Goal: Transaction & Acquisition: Purchase product/service

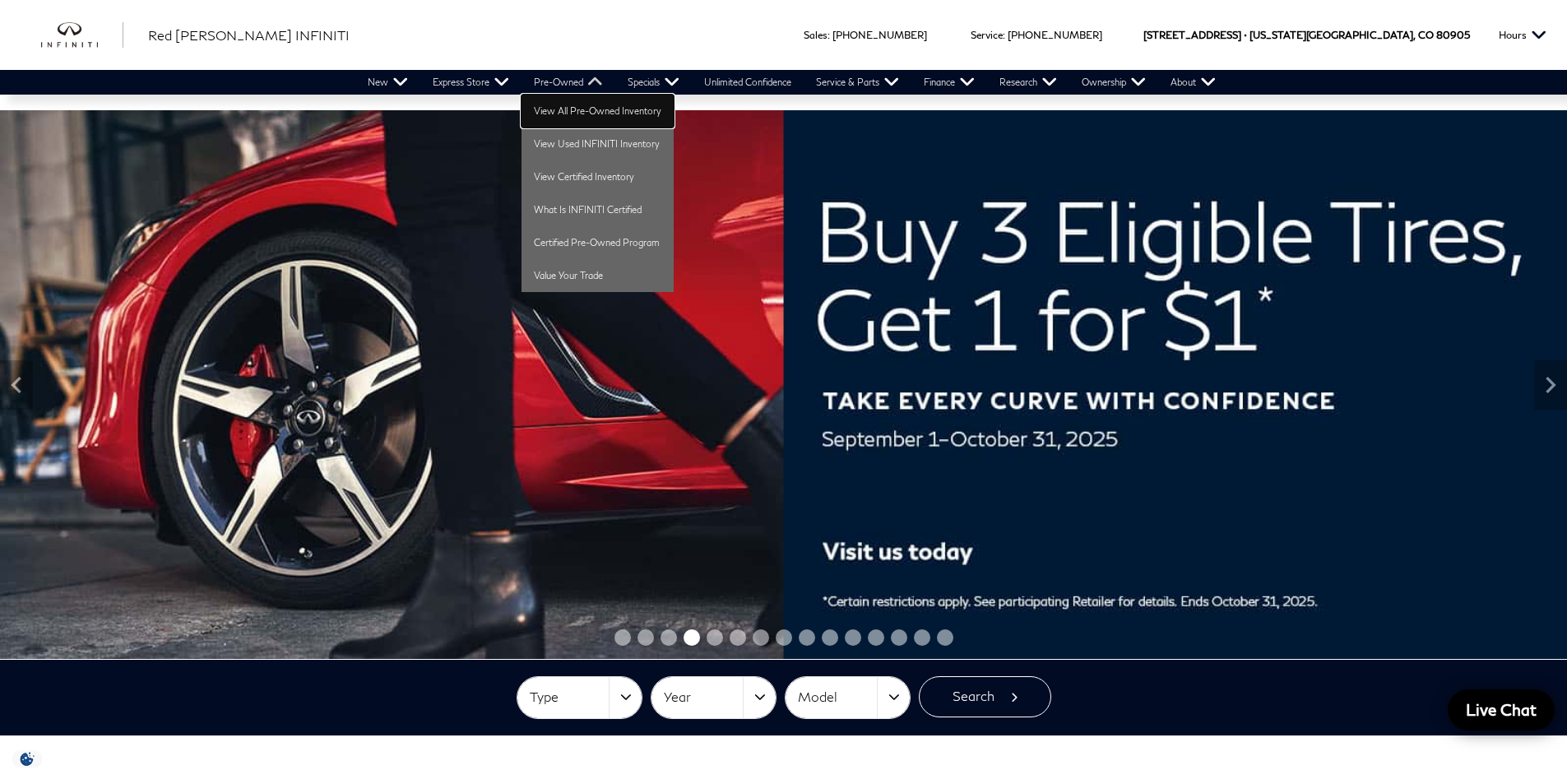
click at [579, 112] on link "View All Pre-Owned Inventory" at bounding box center [597, 111] width 152 height 33
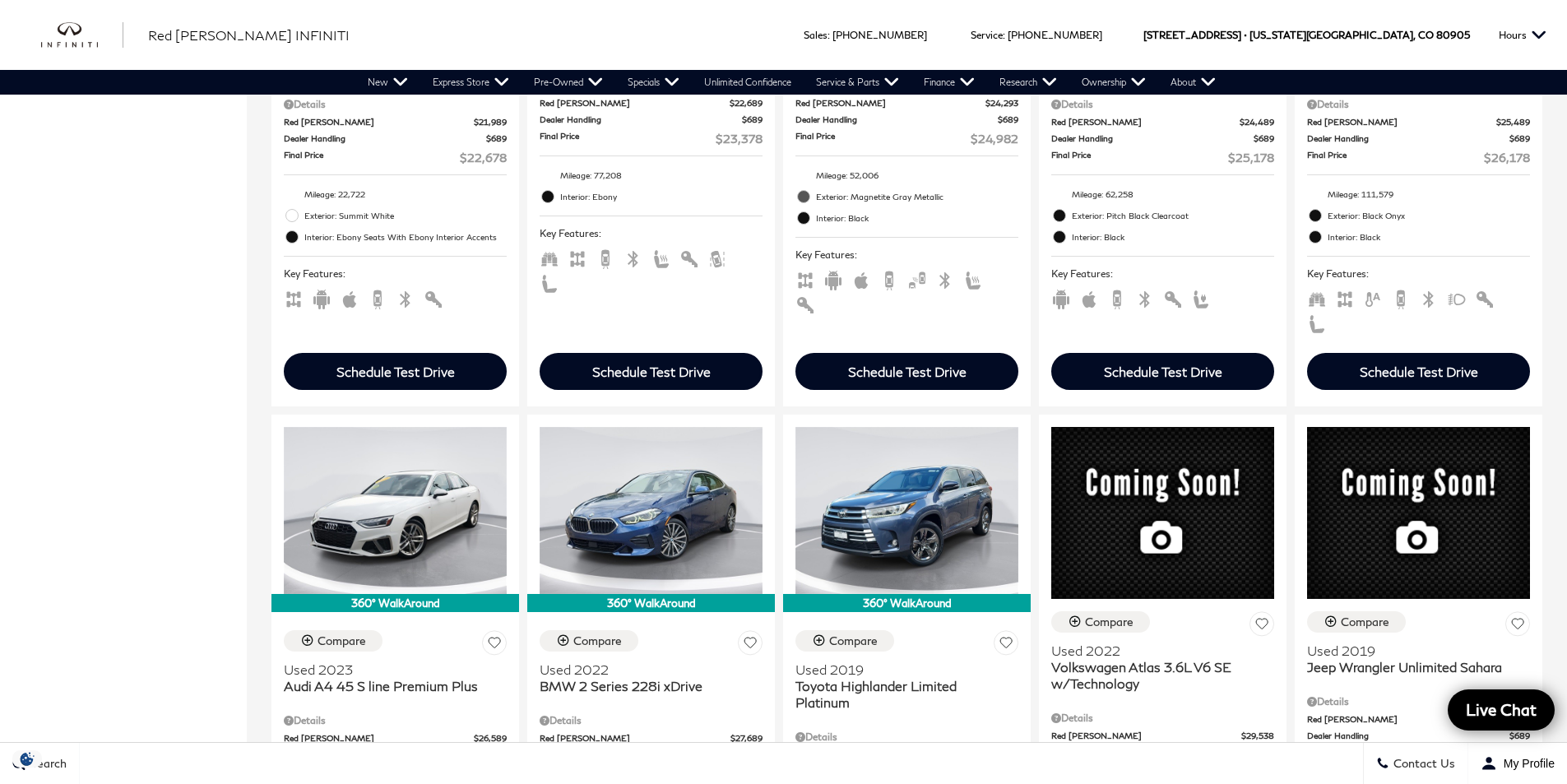
scroll to position [1973, 0]
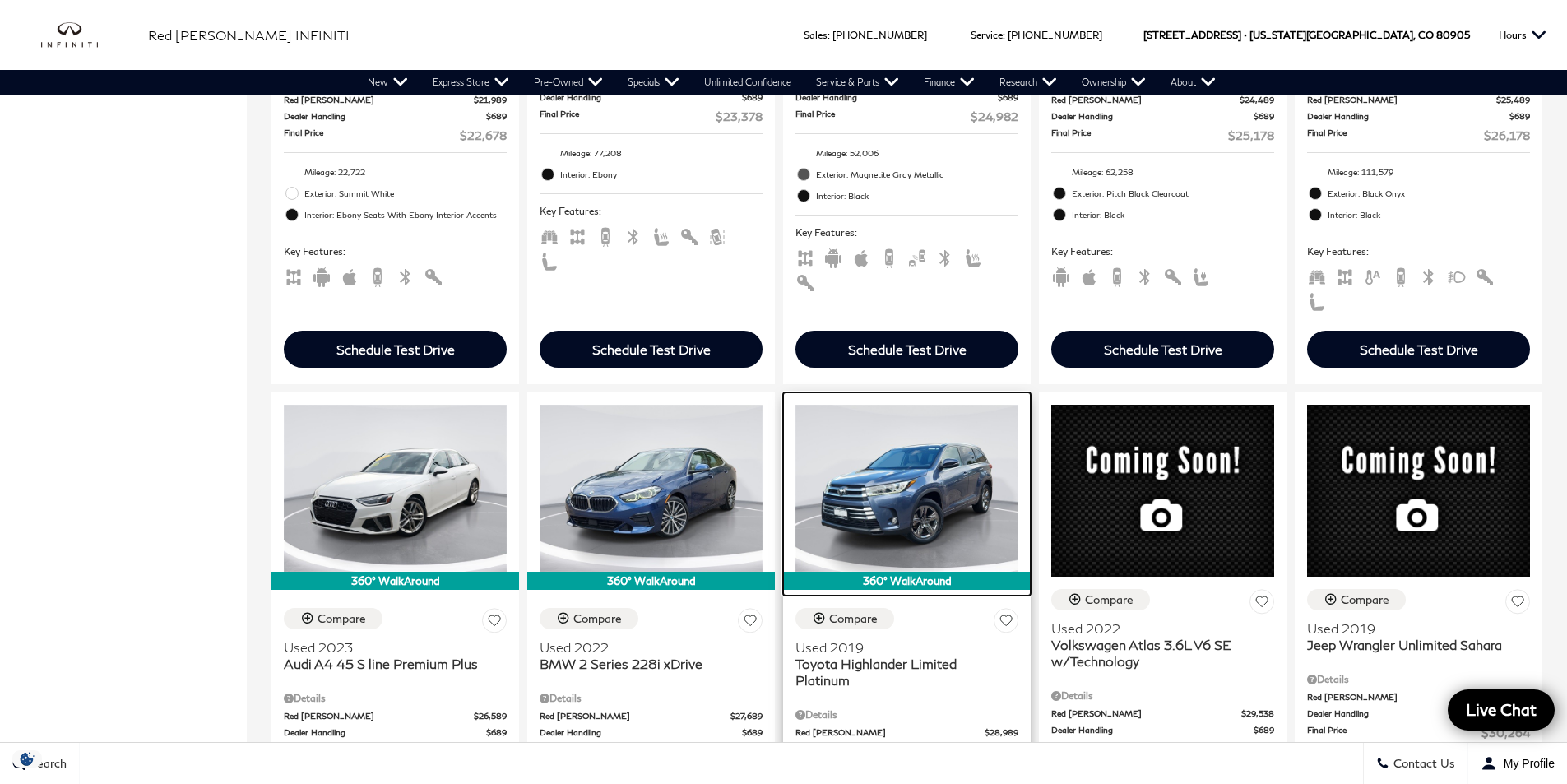
click at [868, 408] on img at bounding box center [906, 488] width 223 height 167
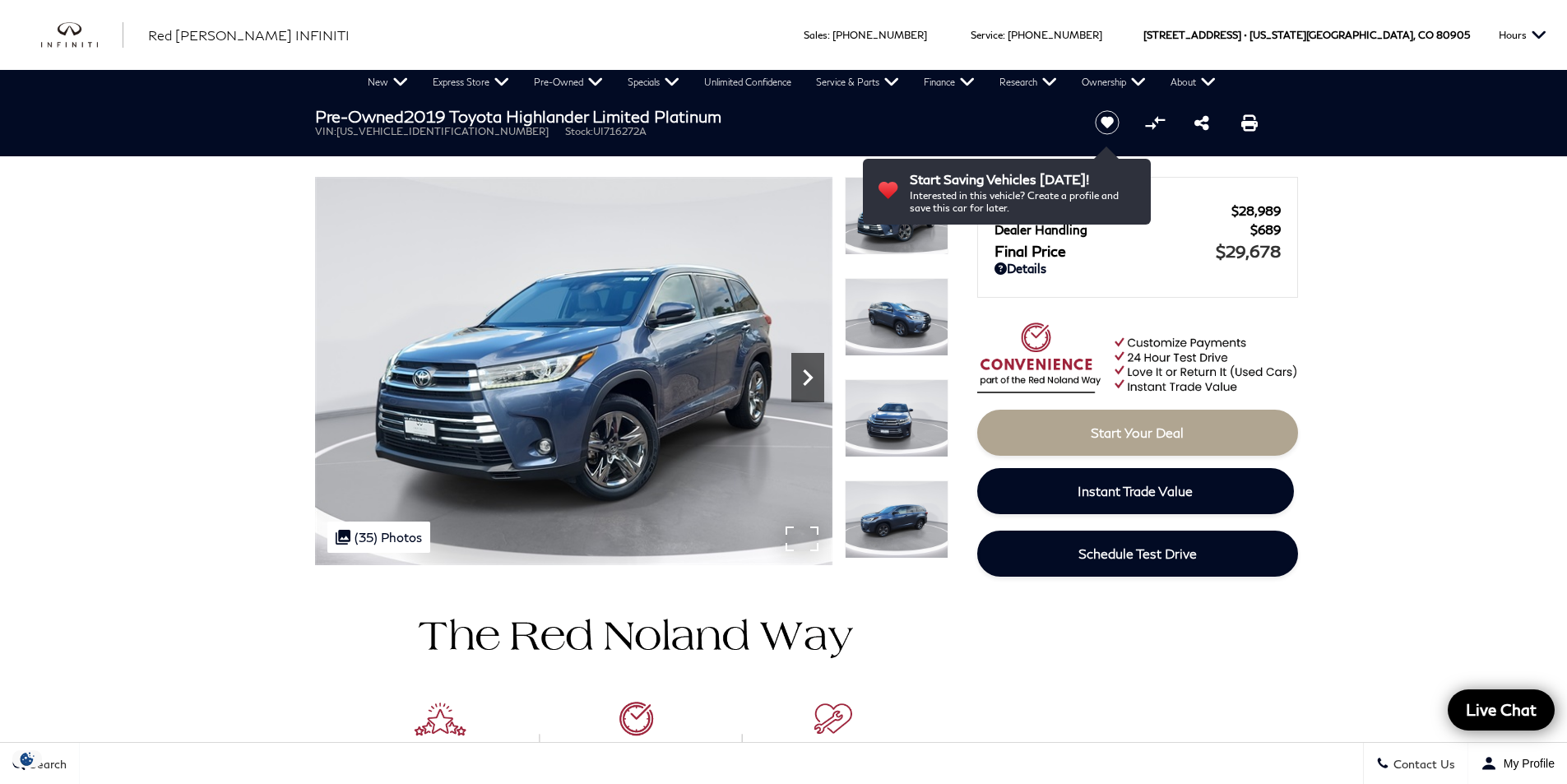
click at [808, 372] on icon "Next" at bounding box center [807, 377] width 33 height 33
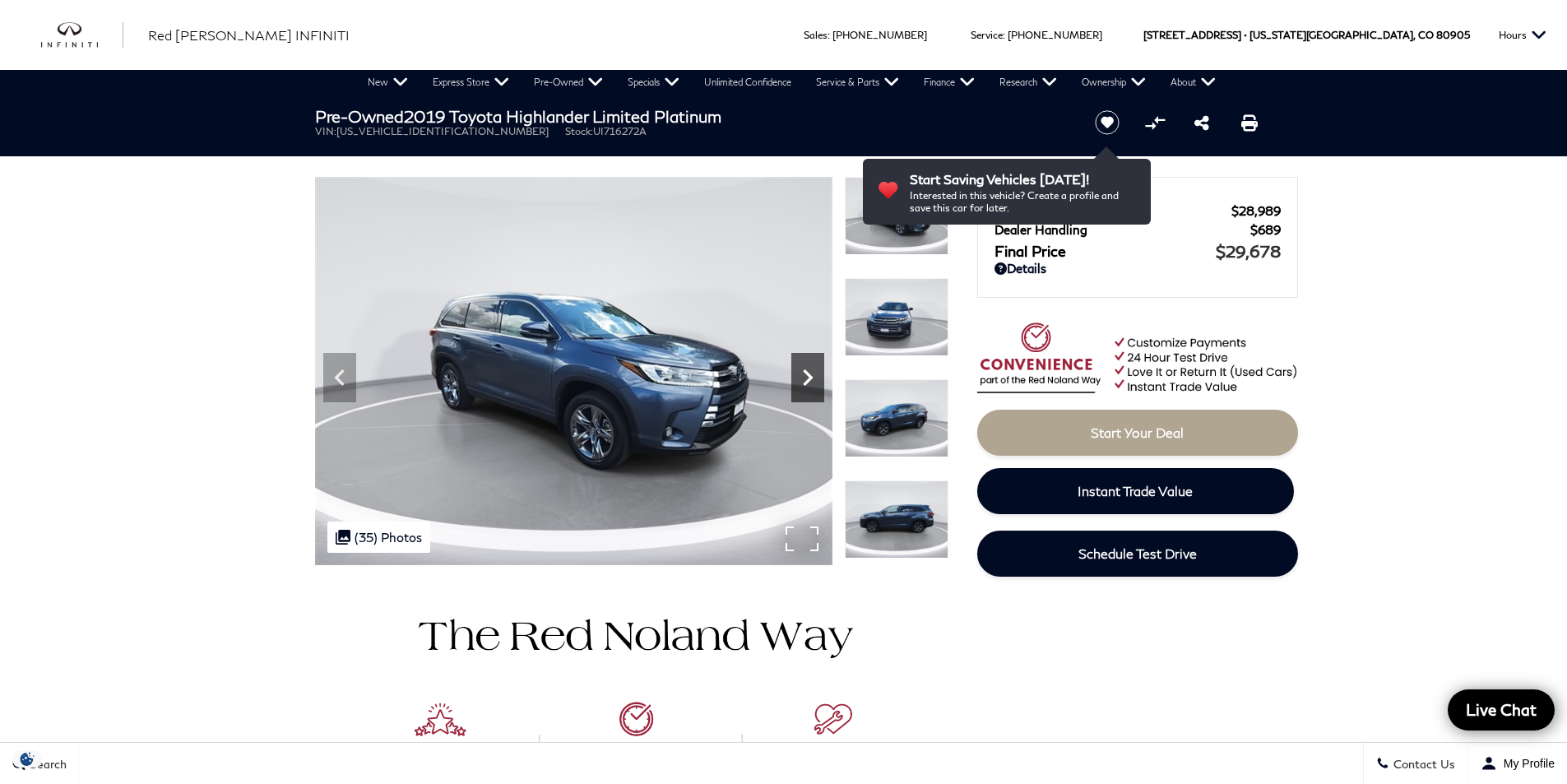
click at [808, 372] on icon "Next" at bounding box center [807, 377] width 33 height 33
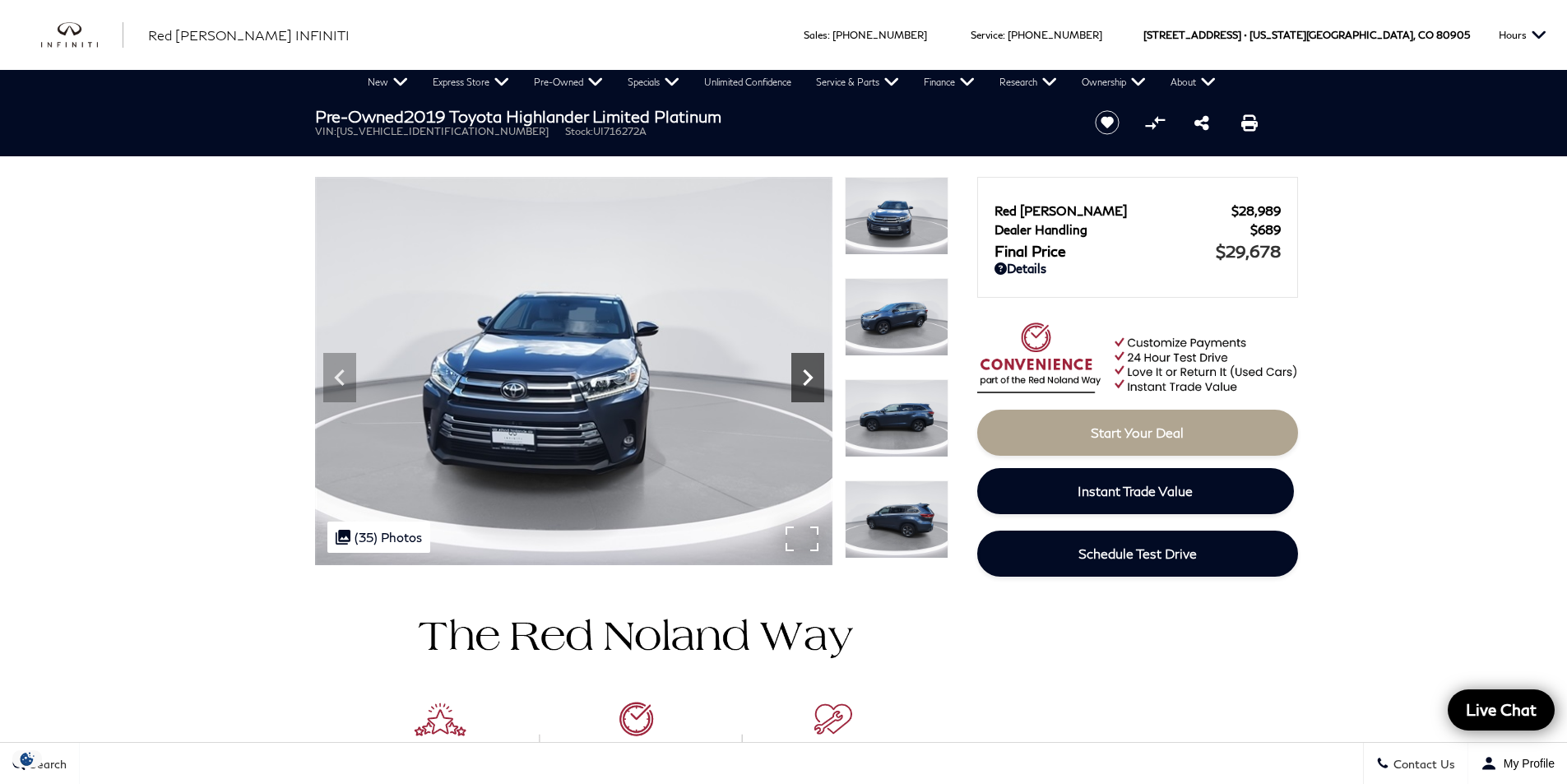
click at [808, 372] on icon "Next" at bounding box center [807, 377] width 33 height 33
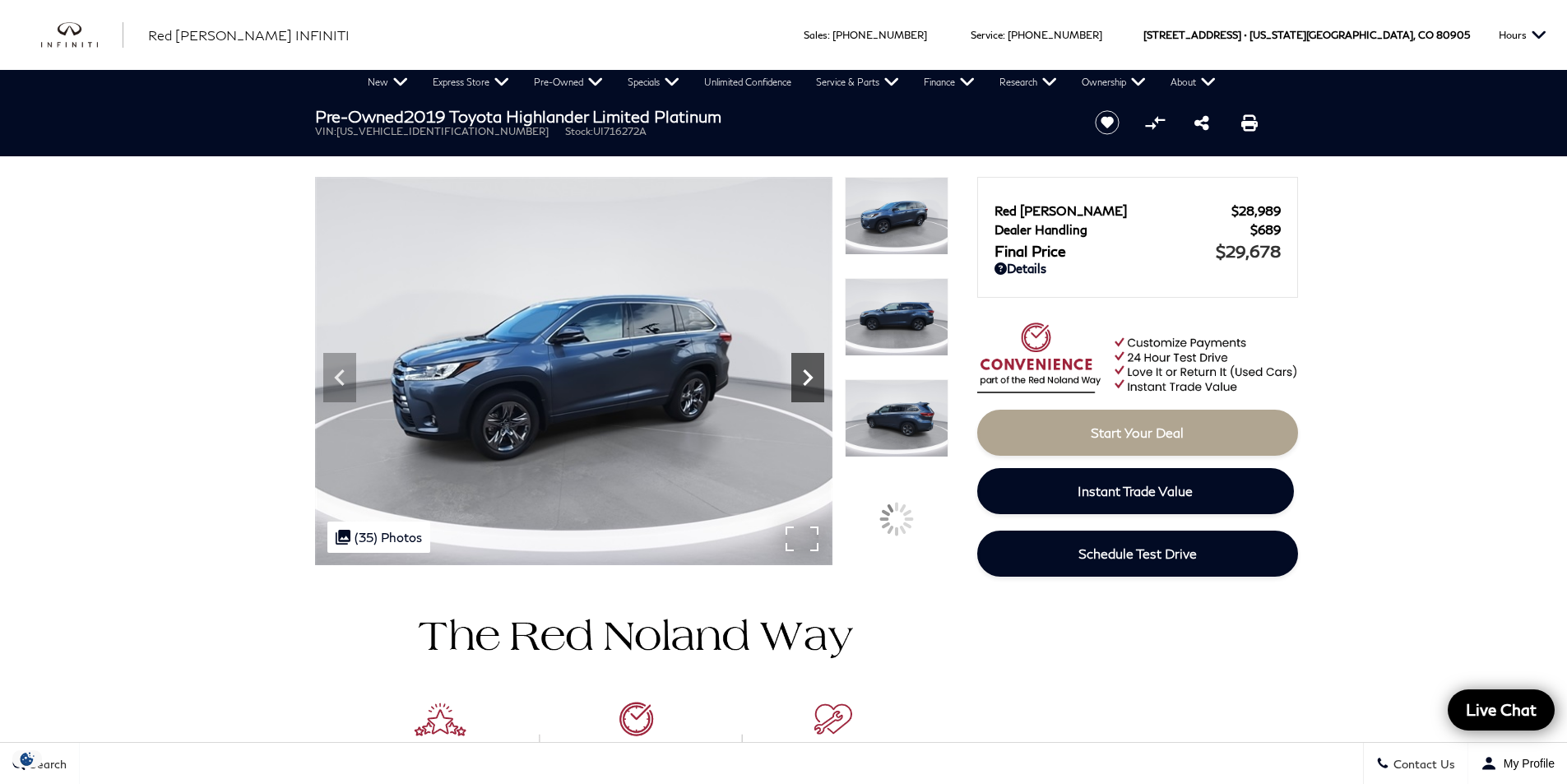
click at [808, 372] on icon "Next" at bounding box center [807, 377] width 33 height 33
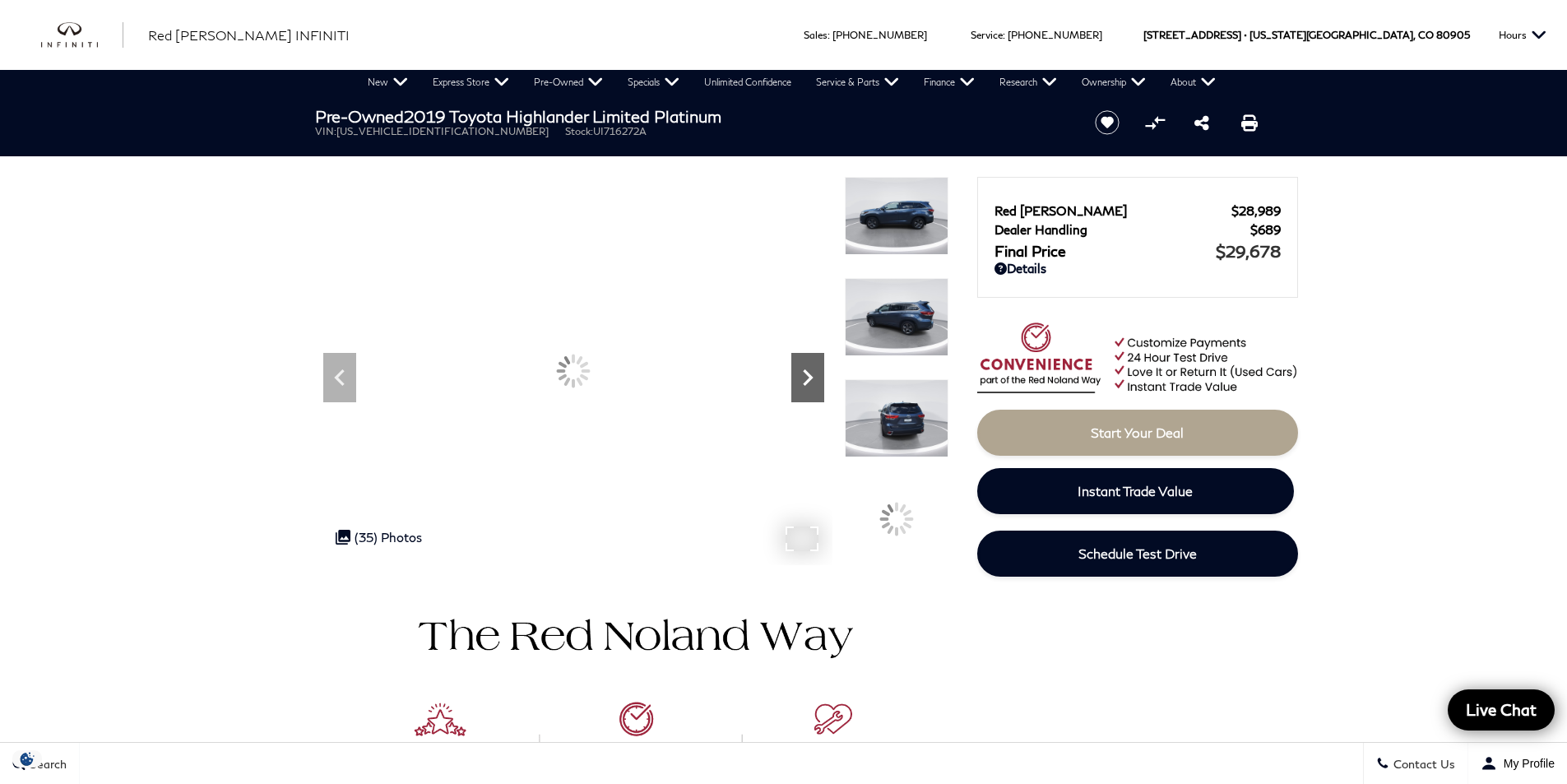
click at [808, 372] on icon "Next" at bounding box center [807, 377] width 33 height 33
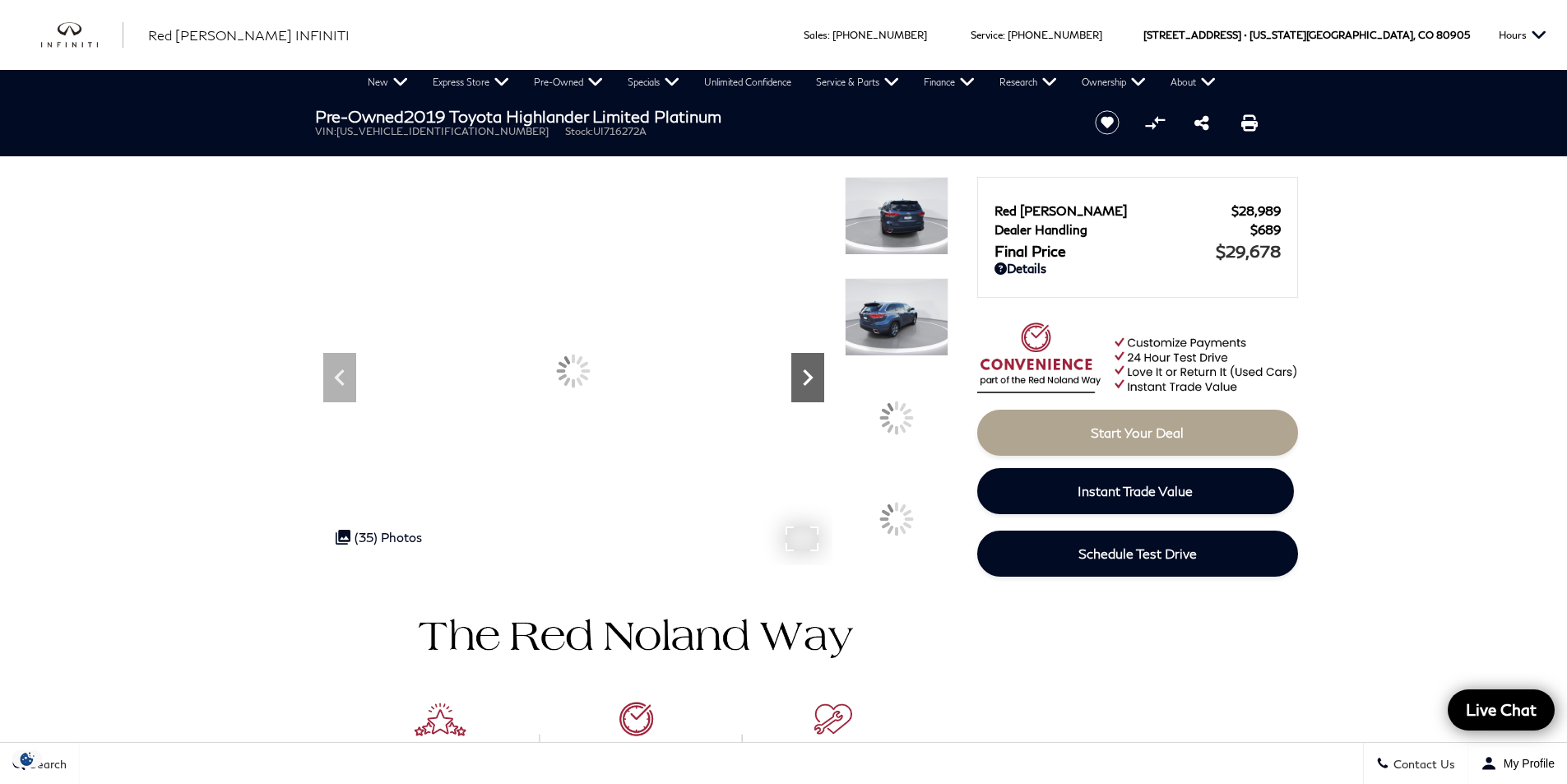
click at [808, 372] on icon "Next" at bounding box center [807, 377] width 33 height 33
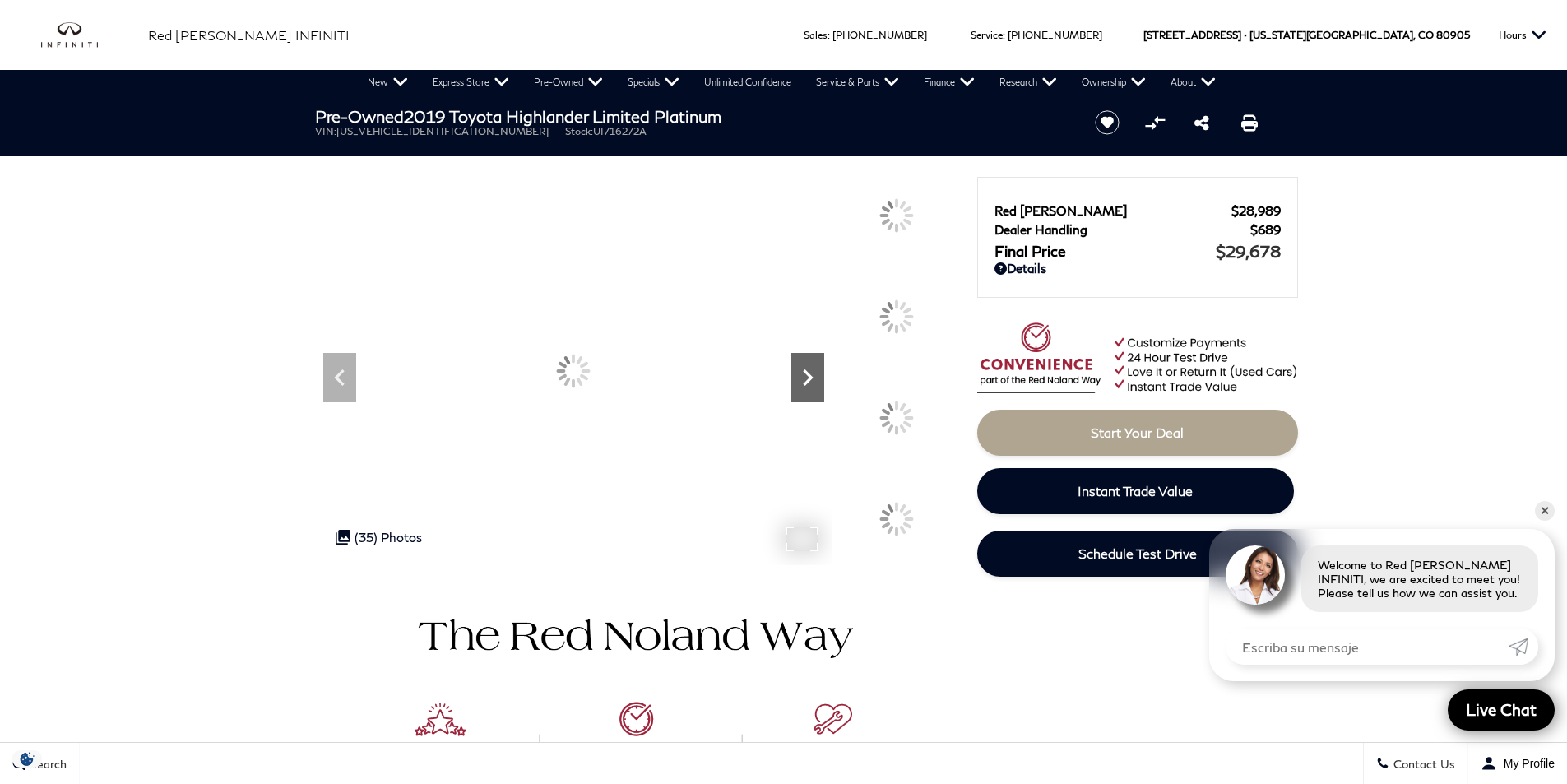
click at [808, 372] on icon "Next" at bounding box center [807, 377] width 33 height 33
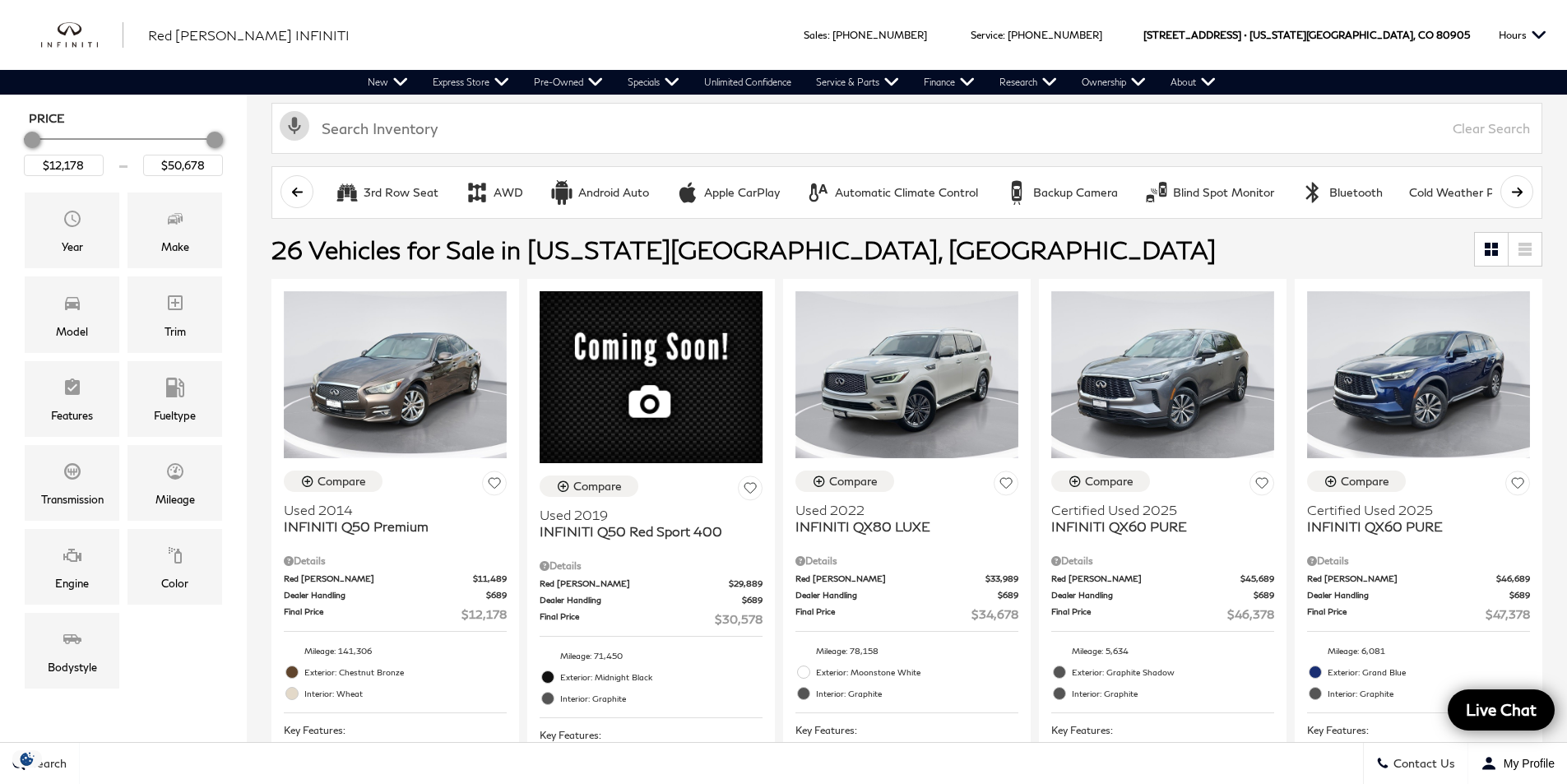
scroll to position [247, 0]
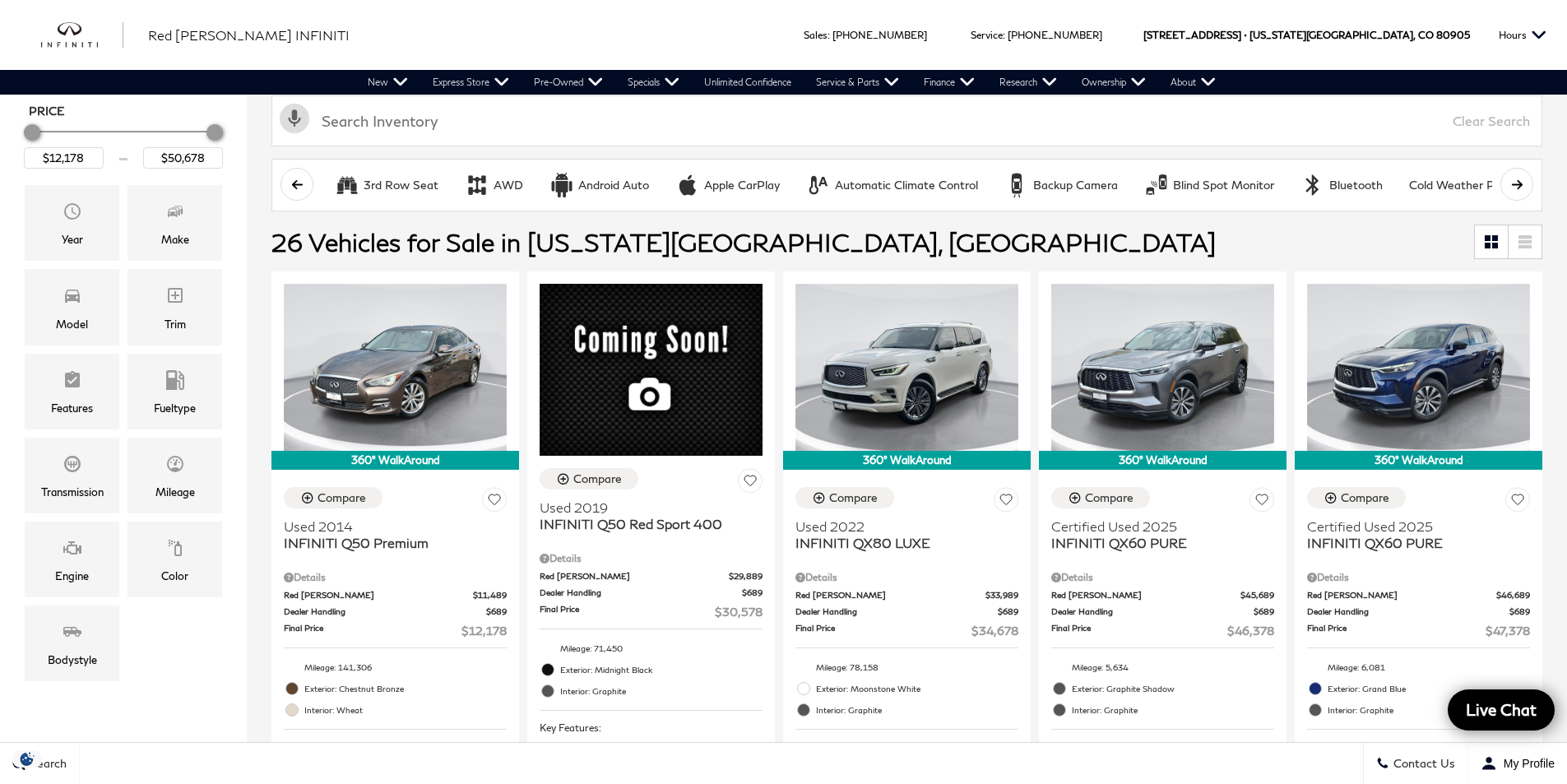
click at [804, 231] on span "26 Vehicles for Sale in Colorado Springs, CO" at bounding box center [873, 241] width 1203 height 33
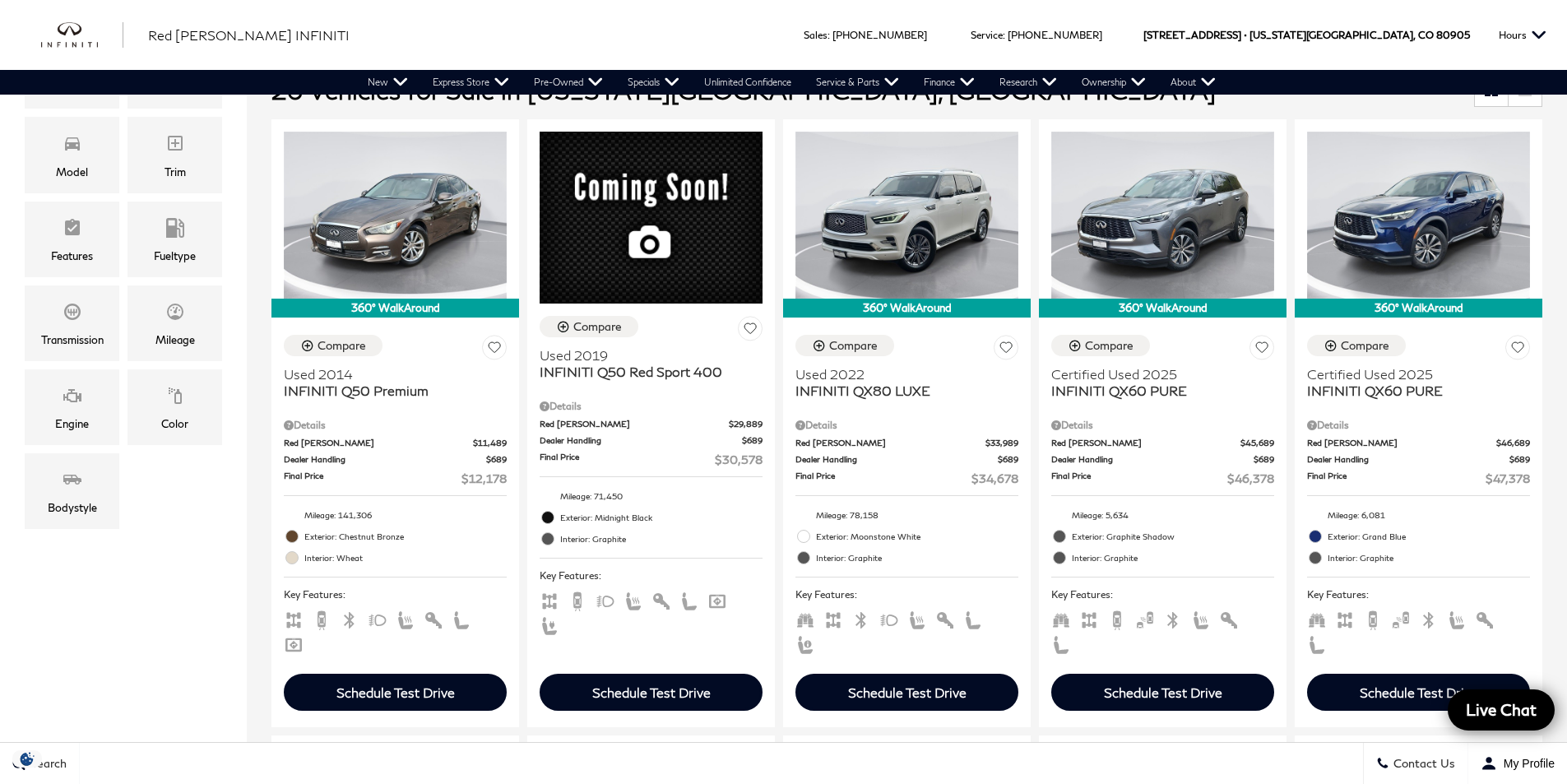
scroll to position [411, 0]
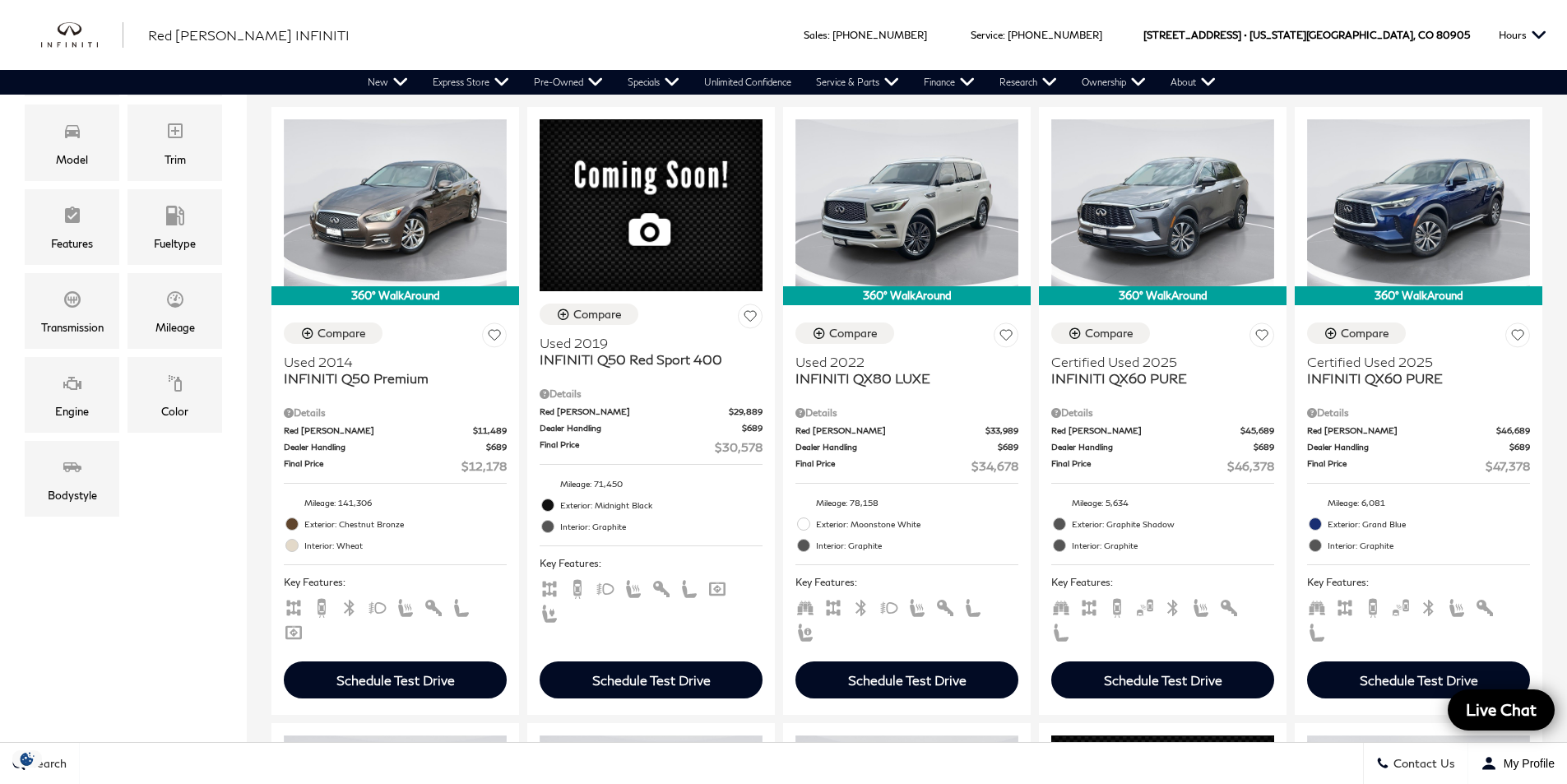
click at [497, 23] on div "Sales : Call sales Phone Number 719-215-8318 Service : Call service Phone Numbe…" at bounding box center [784, 34] width 1567 height 70
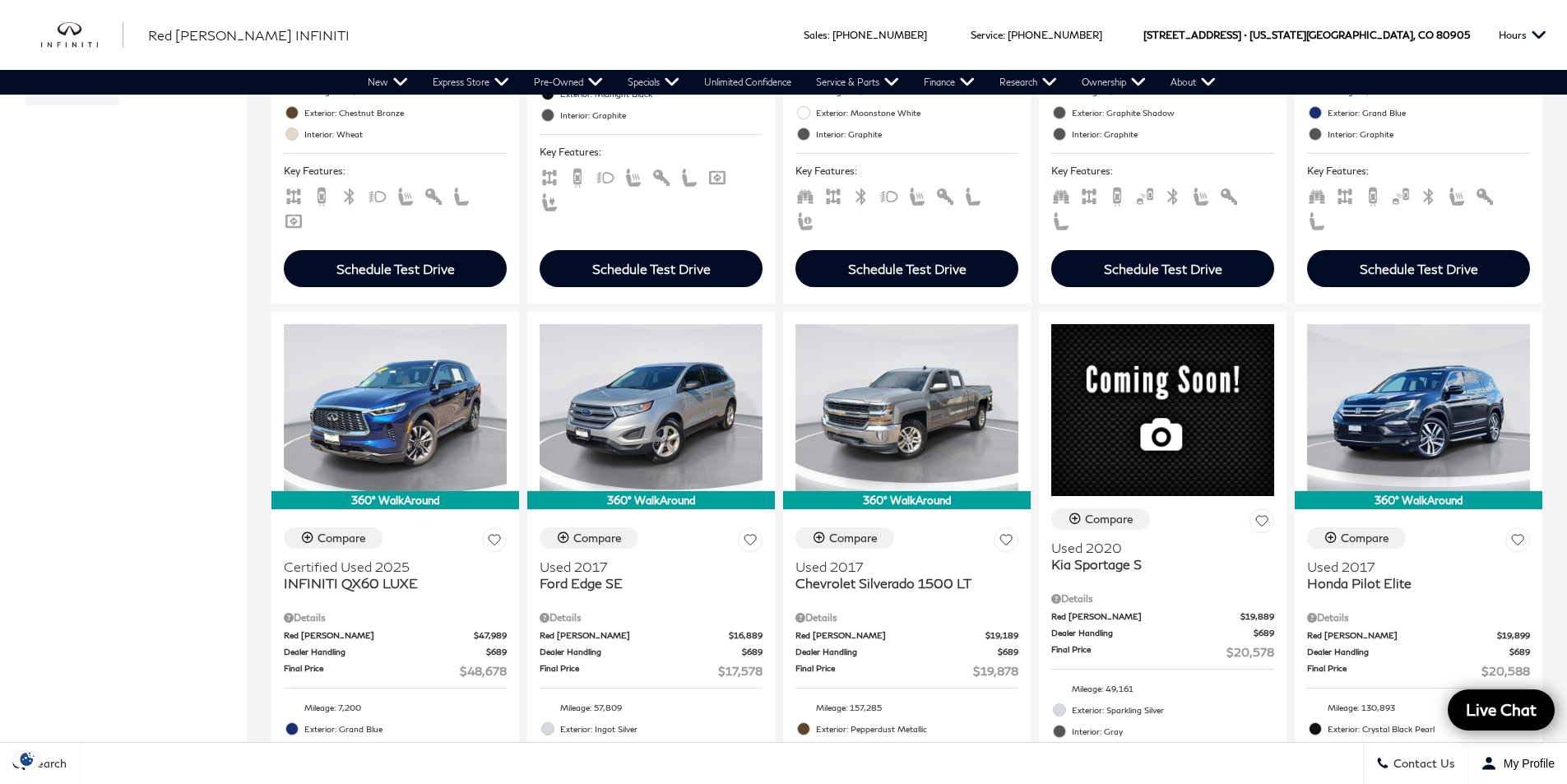
scroll to position [0, 0]
